Goal: Navigation & Orientation: Understand site structure

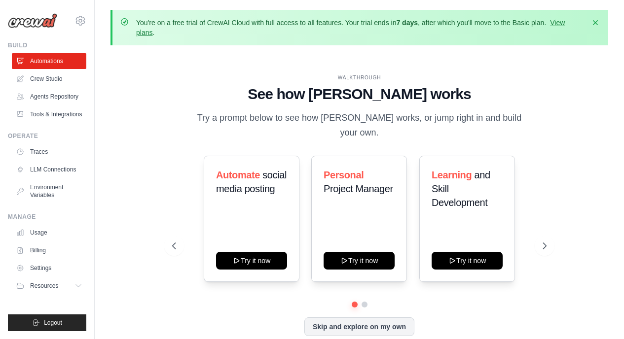
click at [547, 241] on icon at bounding box center [544, 246] width 10 height 10
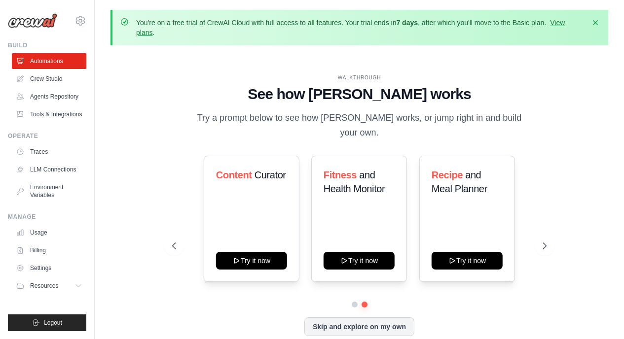
click at [176, 236] on button at bounding box center [174, 246] width 20 height 20
